Goal: Transaction & Acquisition: Download file/media

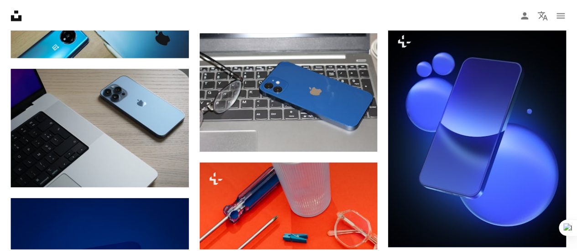
scroll to position [1003, 0]
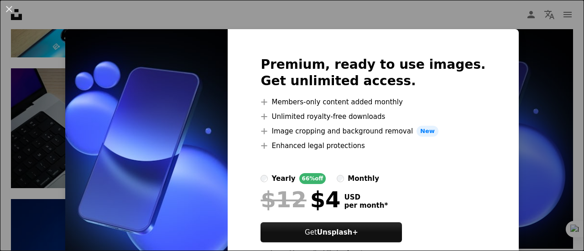
click at [528, 199] on div "An X shape Premium, ready to use images. Get unlimited access. A plus sign Memb…" at bounding box center [292, 125] width 584 height 251
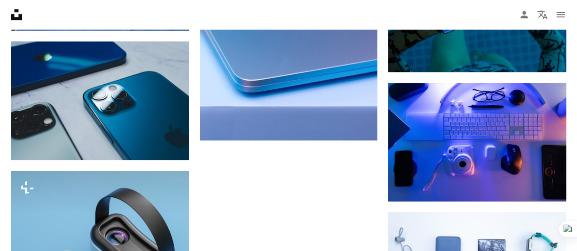
scroll to position [2143, 0]
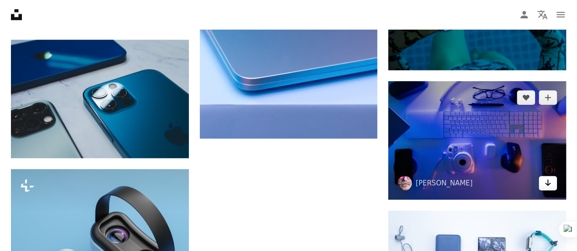
click at [551, 185] on icon "Arrow pointing down" at bounding box center [547, 182] width 7 height 11
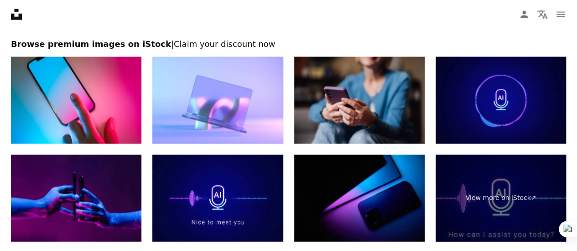
scroll to position [2645, 0]
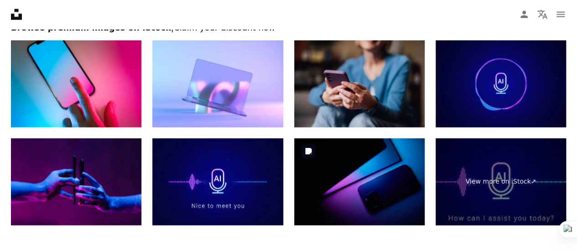
click at [415, 150] on img at bounding box center [359, 182] width 130 height 87
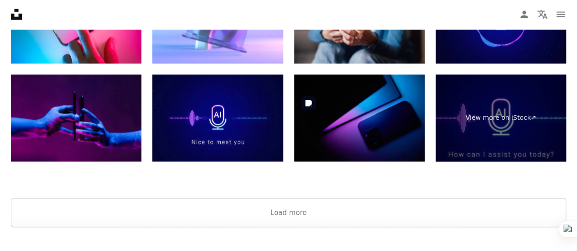
scroll to position [2690, 0]
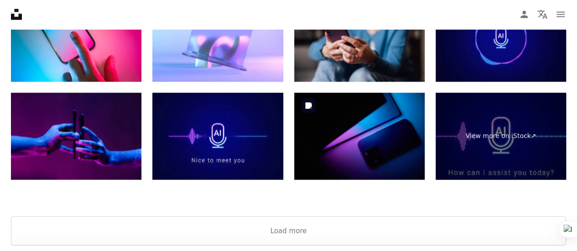
click at [401, 129] on img at bounding box center [359, 136] width 130 height 87
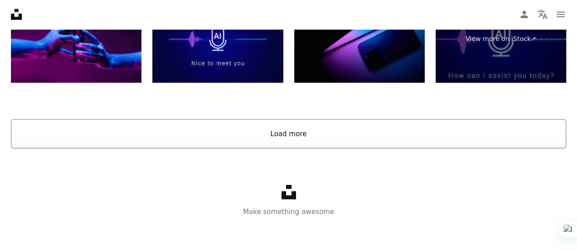
click at [312, 124] on button "Load more" at bounding box center [288, 133] width 555 height 29
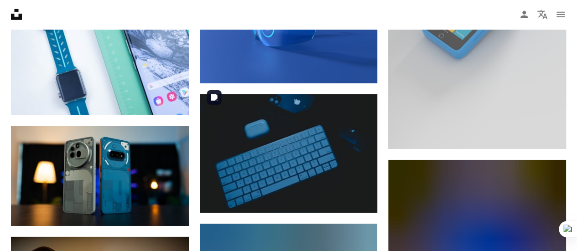
scroll to position [4748, 0]
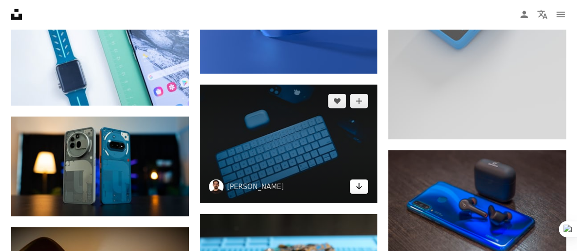
click at [361, 183] on icon "Arrow pointing down" at bounding box center [358, 186] width 7 height 11
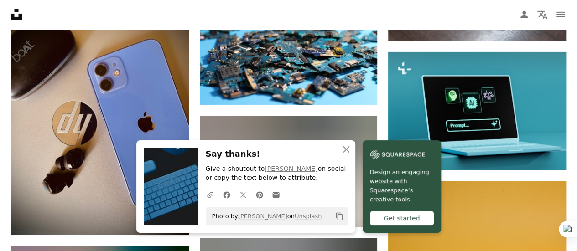
scroll to position [5068, 0]
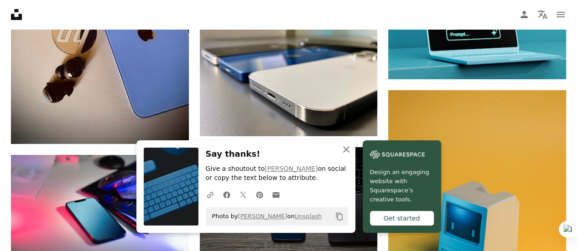
click at [341, 147] on icon "An X shape" at bounding box center [346, 149] width 11 height 11
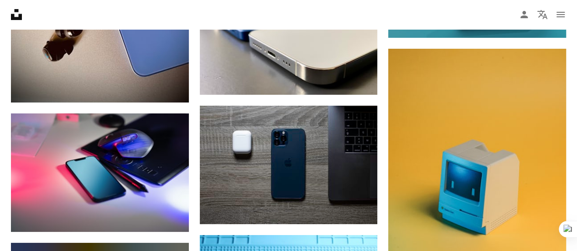
scroll to position [5113, 0]
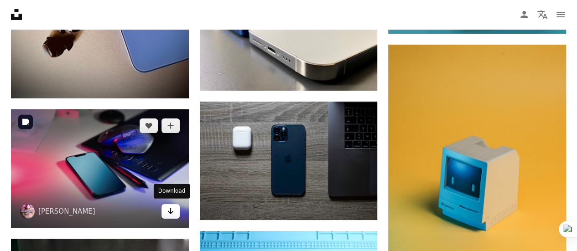
click at [176, 213] on link "Arrow pointing down" at bounding box center [170, 211] width 18 height 15
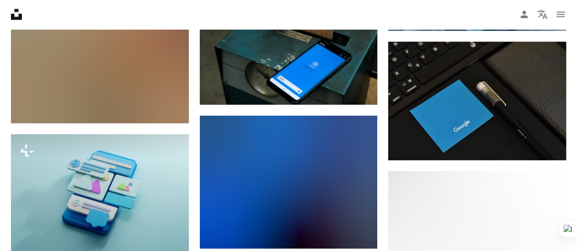
scroll to position [6299, 0]
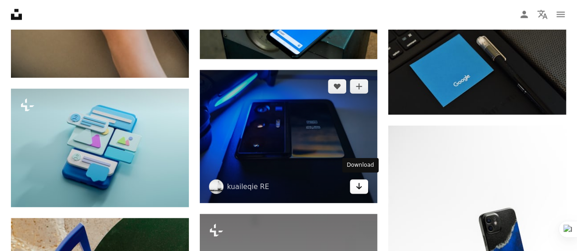
click at [359, 185] on icon "Download" at bounding box center [359, 186] width 6 height 6
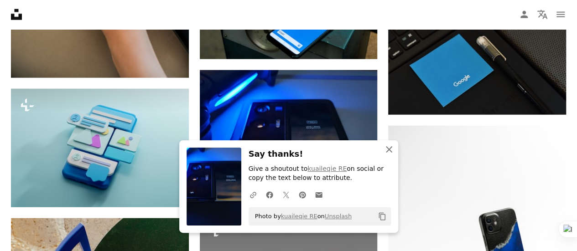
click at [387, 154] on icon "An X shape" at bounding box center [388, 149] width 11 height 11
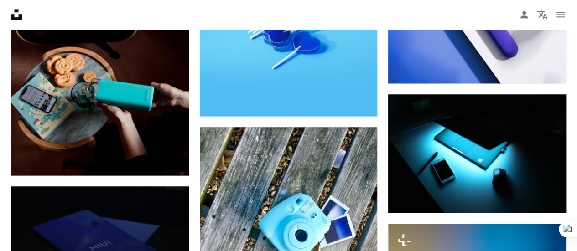
scroll to position [7530, 0]
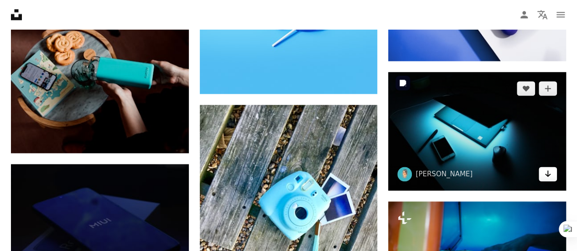
click at [553, 170] on link "Arrow pointing down" at bounding box center [548, 174] width 18 height 15
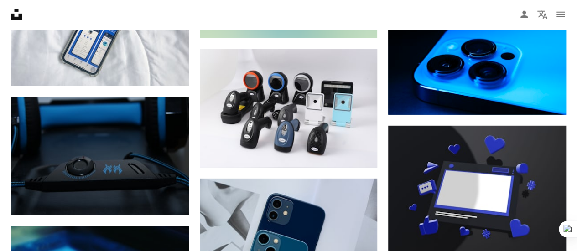
scroll to position [8260, 0]
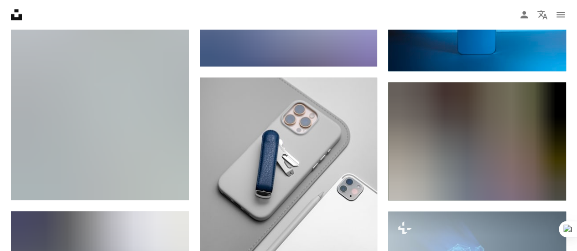
scroll to position [16194, 0]
